Goal: Task Accomplishment & Management: Manage account settings

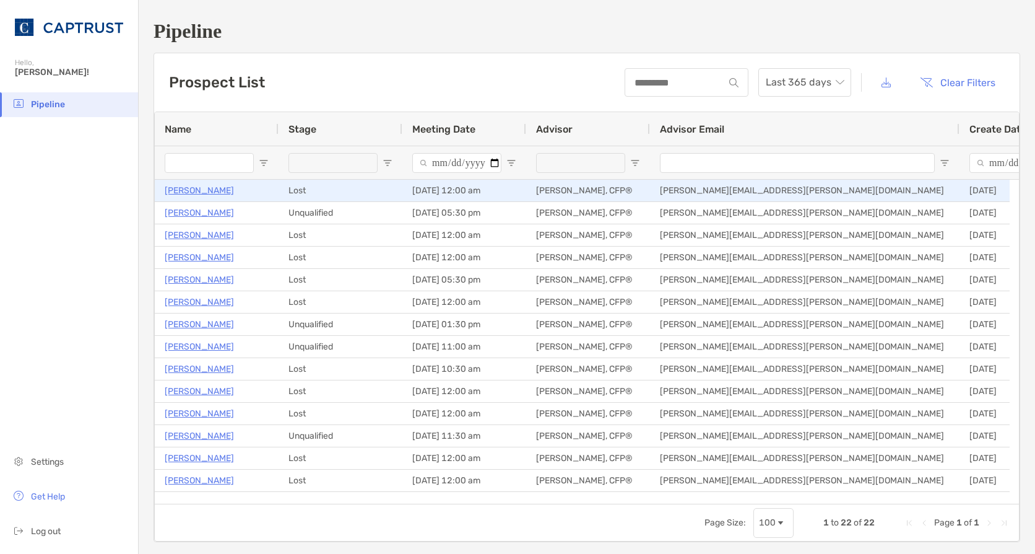
click at [201, 188] on p "[PERSON_NAME]" at bounding box center [199, 190] width 69 height 15
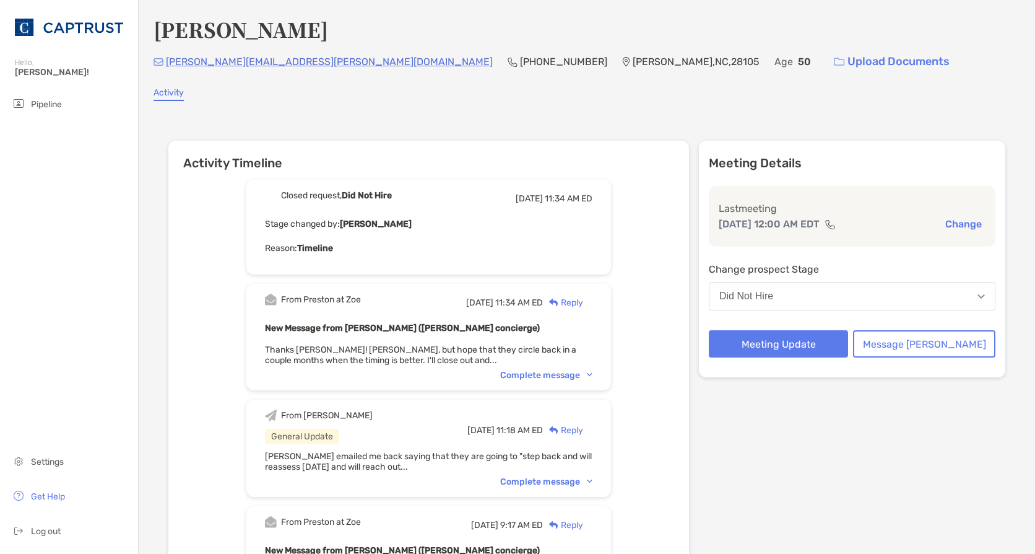
click at [583, 303] on div "Reply" at bounding box center [563, 302] width 40 height 13
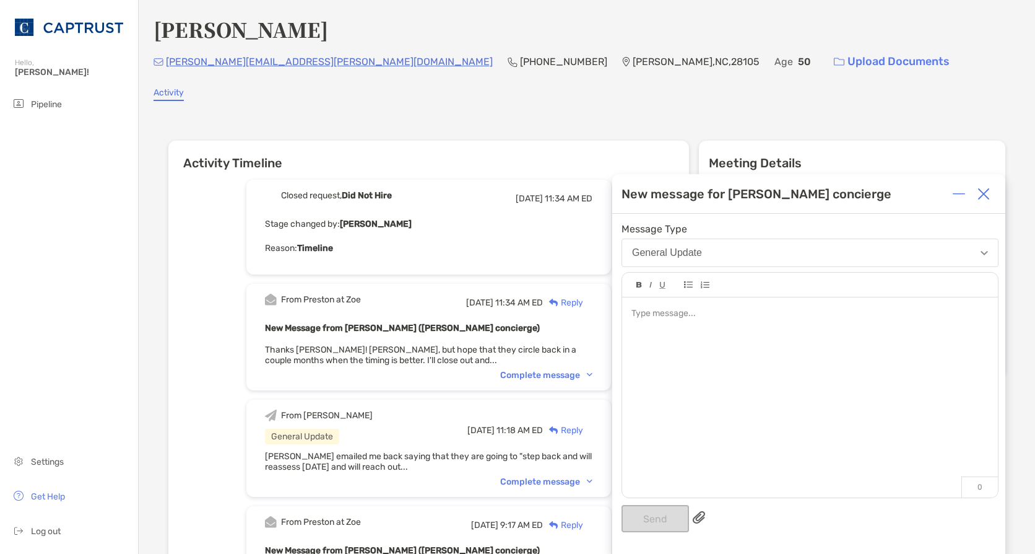
click at [690, 336] on div at bounding box center [810, 391] width 376 height 188
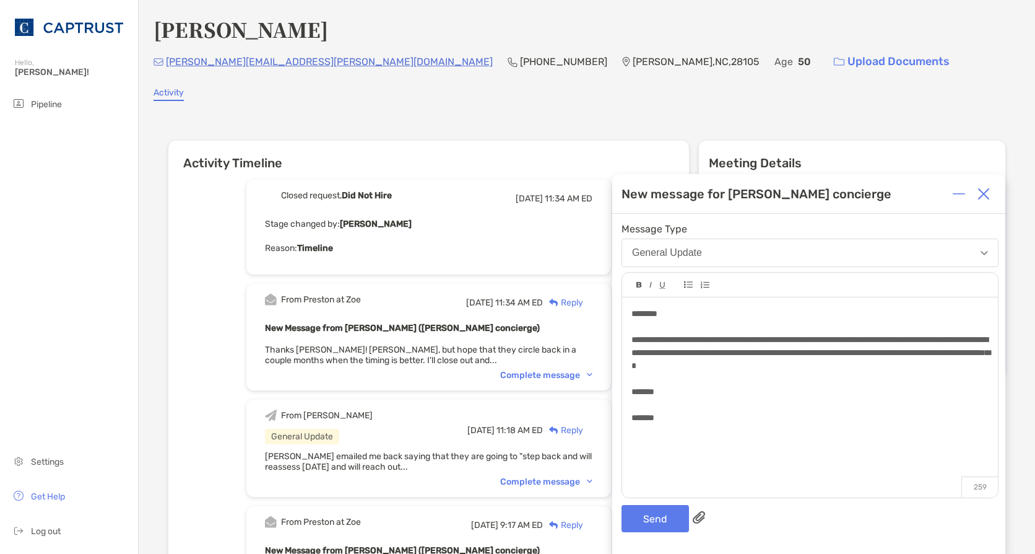
click at [670, 533] on div "**********" at bounding box center [808, 384] width 393 height 340
click at [666, 520] on button "Send" at bounding box center [655, 518] width 67 height 27
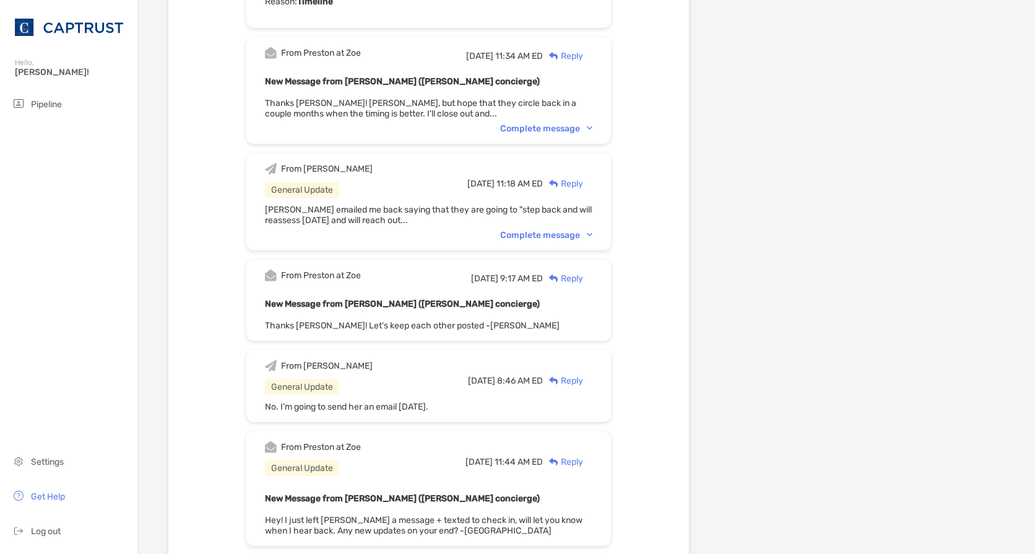
scroll to position [557, 0]
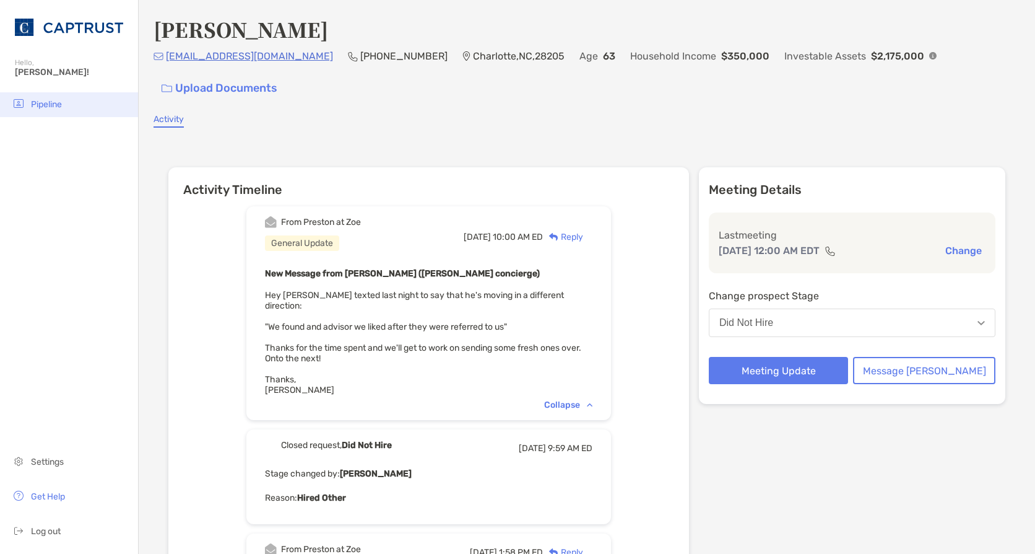
click at [30, 109] on li "Pipeline" at bounding box center [69, 104] width 138 height 25
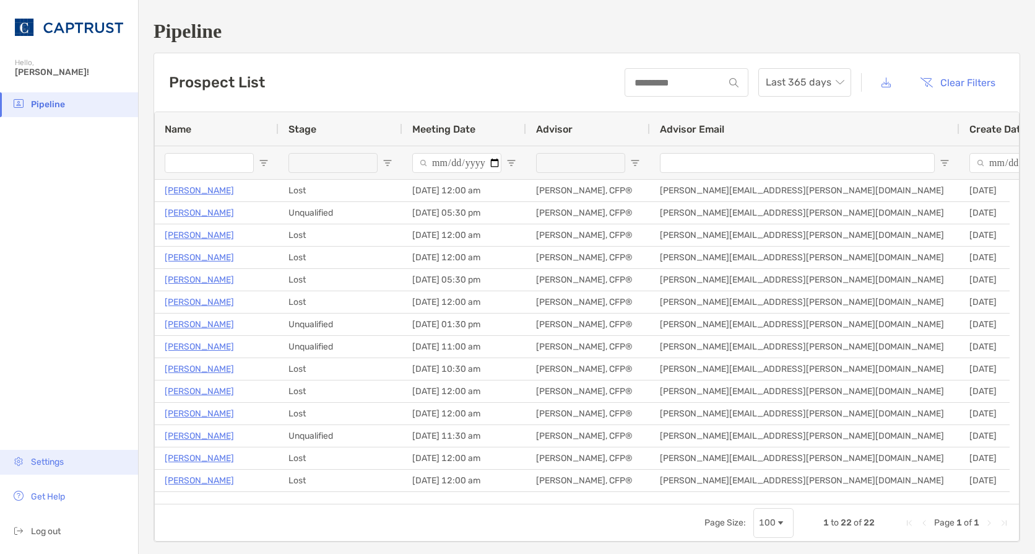
click at [45, 472] on li "Settings" at bounding box center [69, 462] width 138 height 25
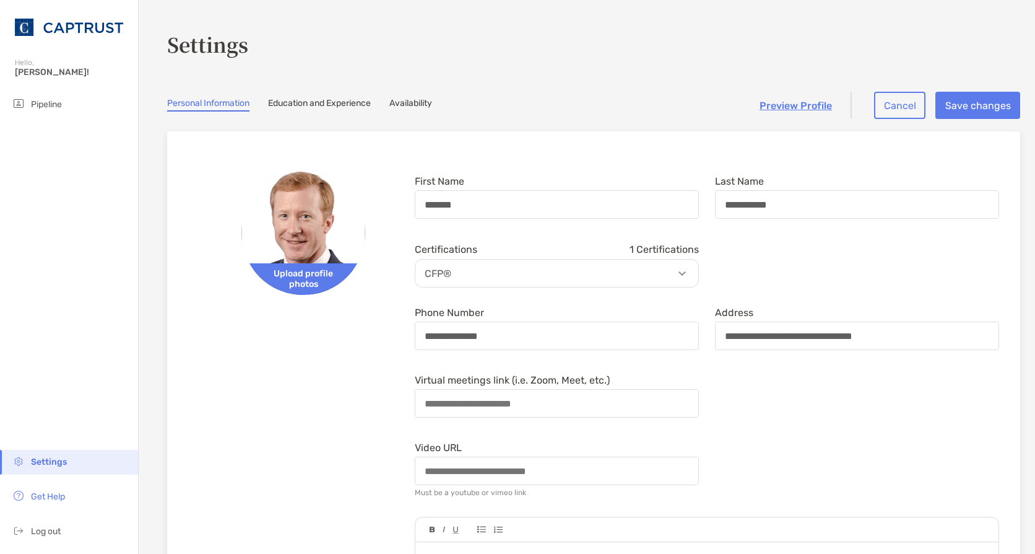
click at [416, 100] on link "Availability" at bounding box center [410, 105] width 43 height 14
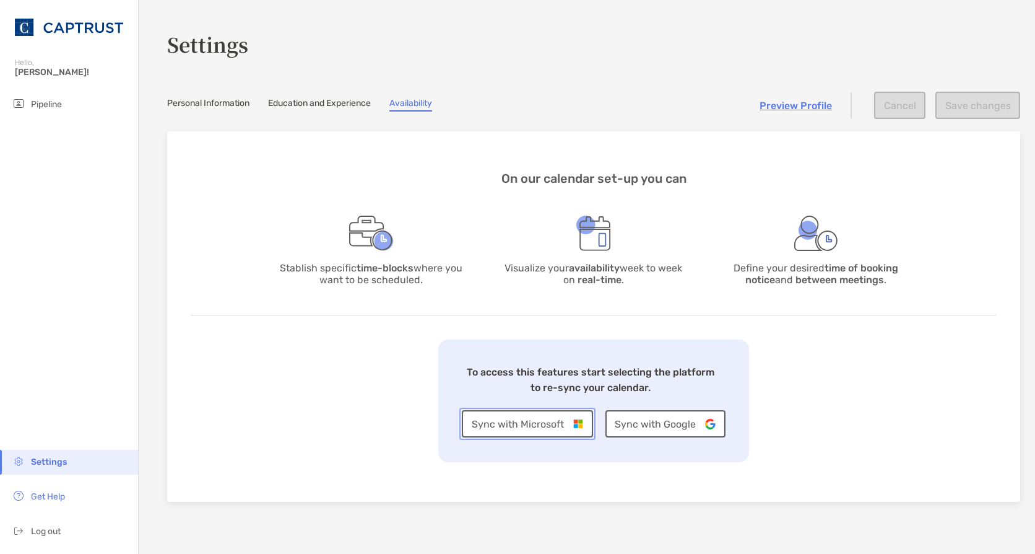
click at [495, 424] on button "Sync with Microsoft" at bounding box center [527, 423] width 131 height 27
click at [544, 421] on button "Sync with Microsoft" at bounding box center [527, 423] width 131 height 27
click at [327, 102] on link "Education and Experience" at bounding box center [319, 105] width 103 height 14
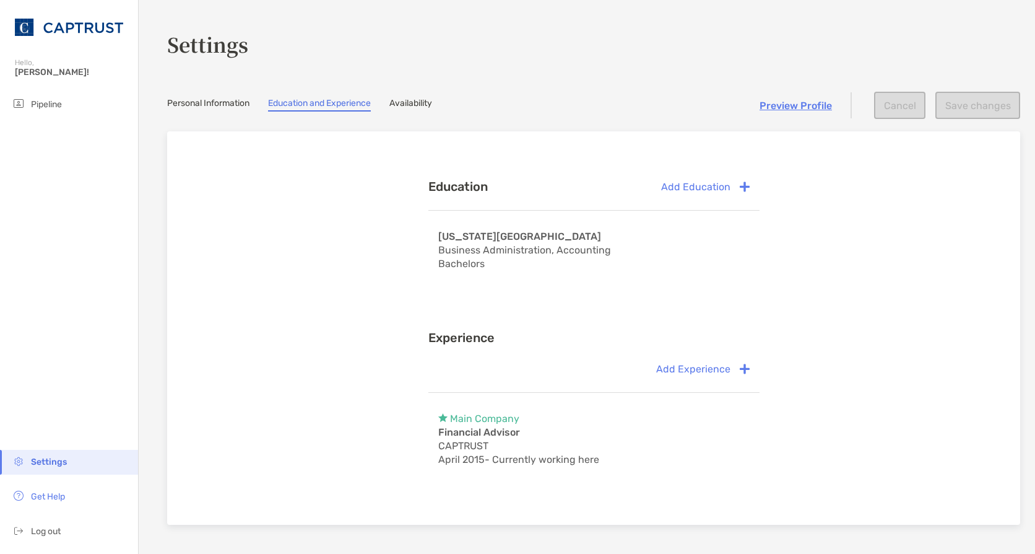
click at [425, 101] on link "Availability" at bounding box center [410, 105] width 43 height 14
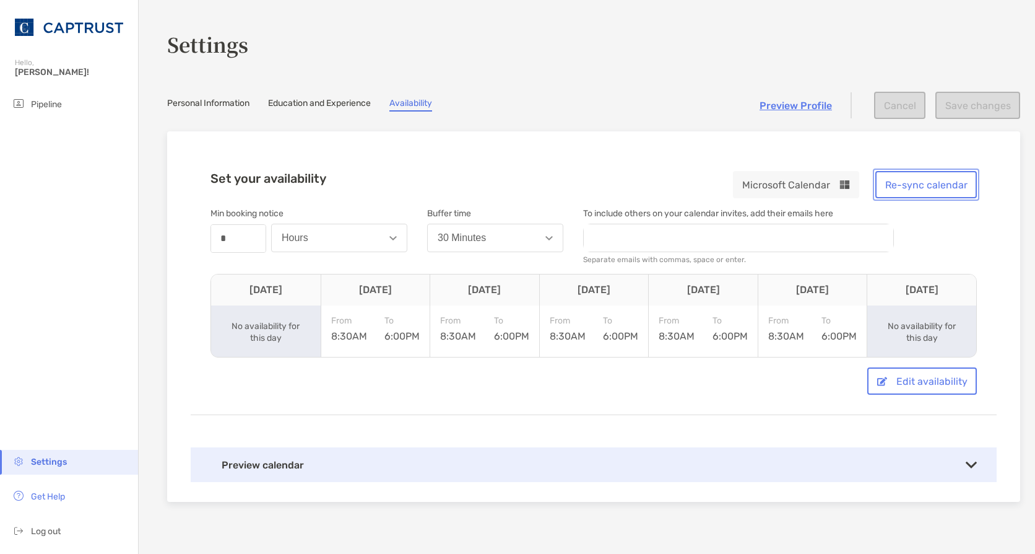
click at [933, 191] on button "Re-sync calendar" at bounding box center [927, 184] width 102 height 27
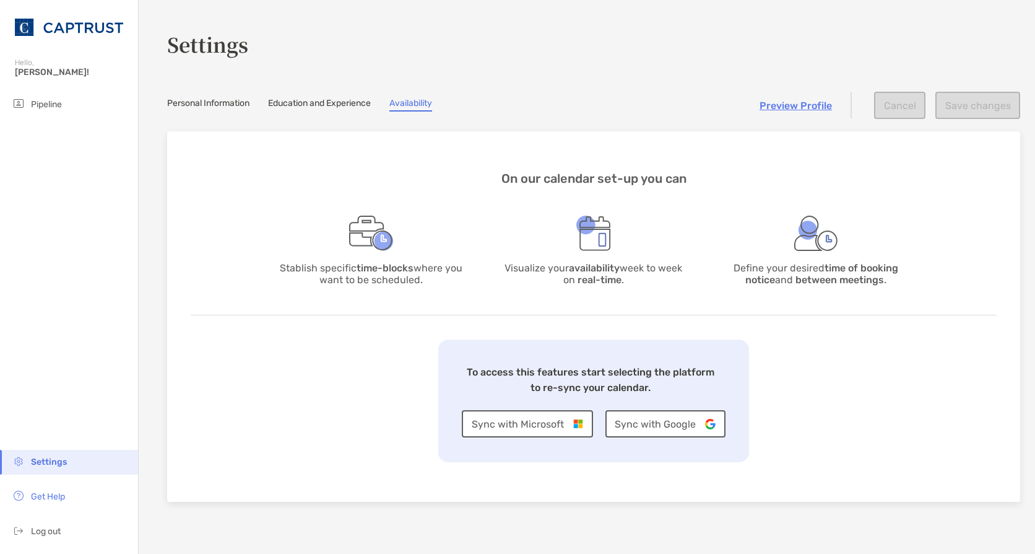
click at [657, 91] on section "Settings Personal Information Education and Experience Availability Preview Pro…" at bounding box center [587, 277] width 897 height 554
click at [406, 107] on link "Availability" at bounding box center [410, 105] width 43 height 14
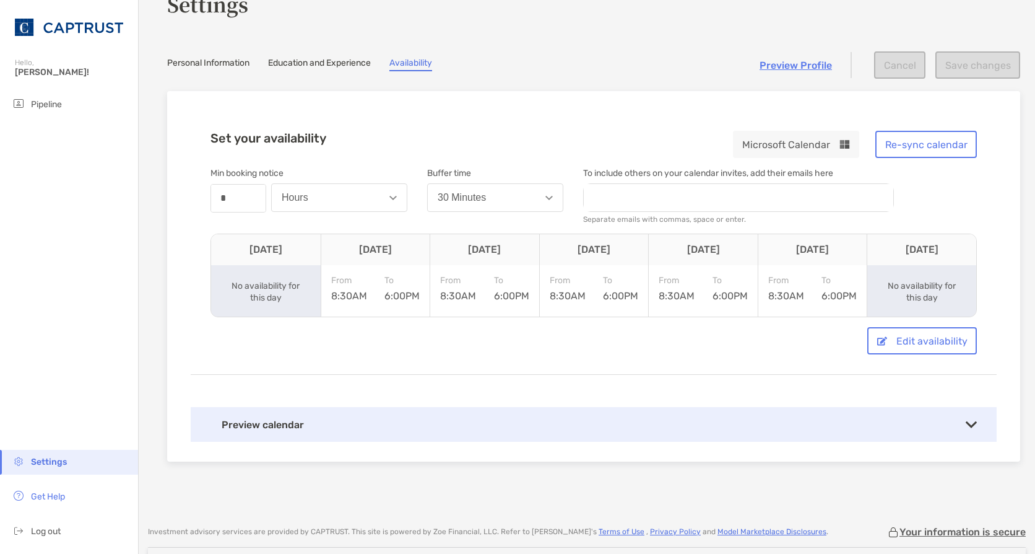
scroll to position [62, 0]
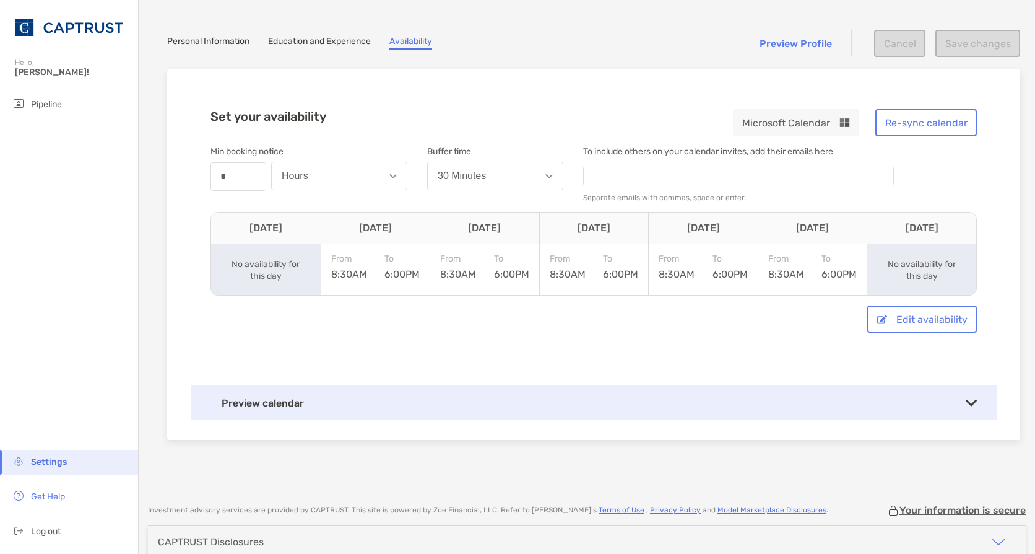
click at [791, 42] on link "Preview Profile" at bounding box center [796, 44] width 72 height 12
click at [922, 331] on button "Edit availability" at bounding box center [923, 318] width 110 height 27
